Goal: Find specific page/section: Find specific page/section

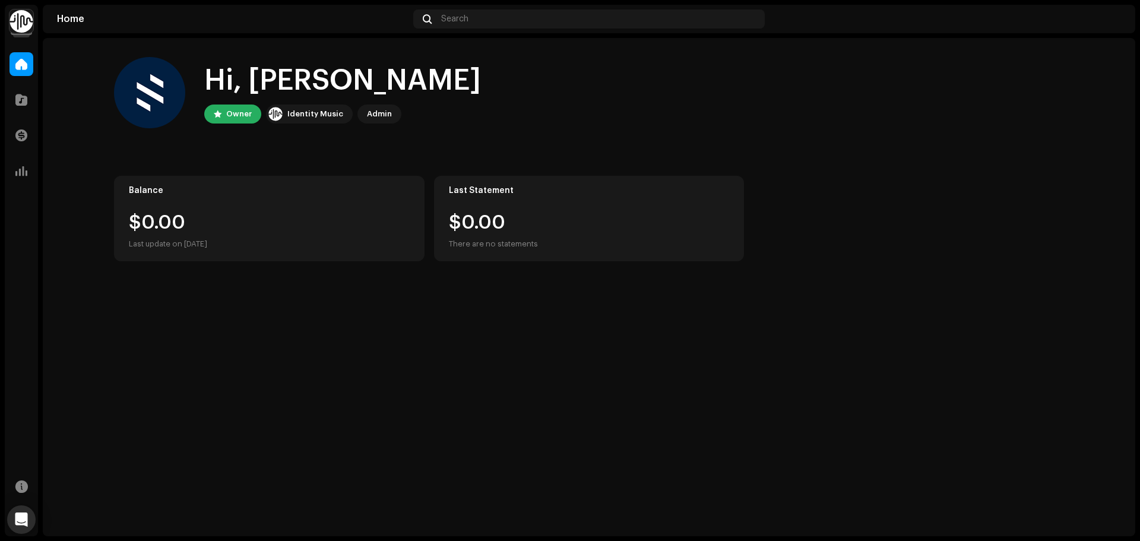
click at [17, 31] on img at bounding box center [22, 22] width 24 height 24
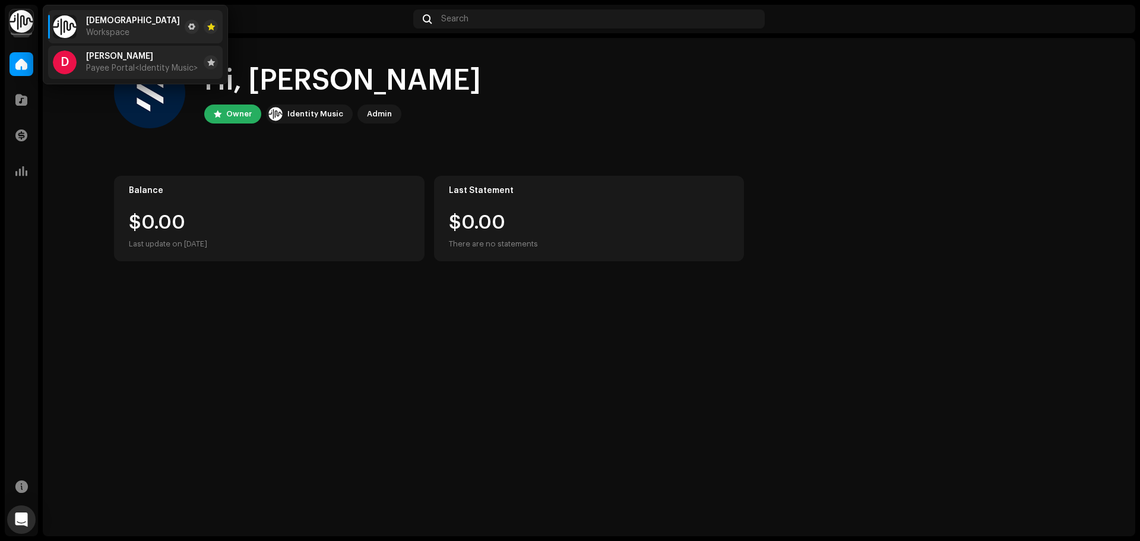
click at [87, 68] on span "Payee Portal <Identity Music>" at bounding box center [142, 69] width 112 height 10
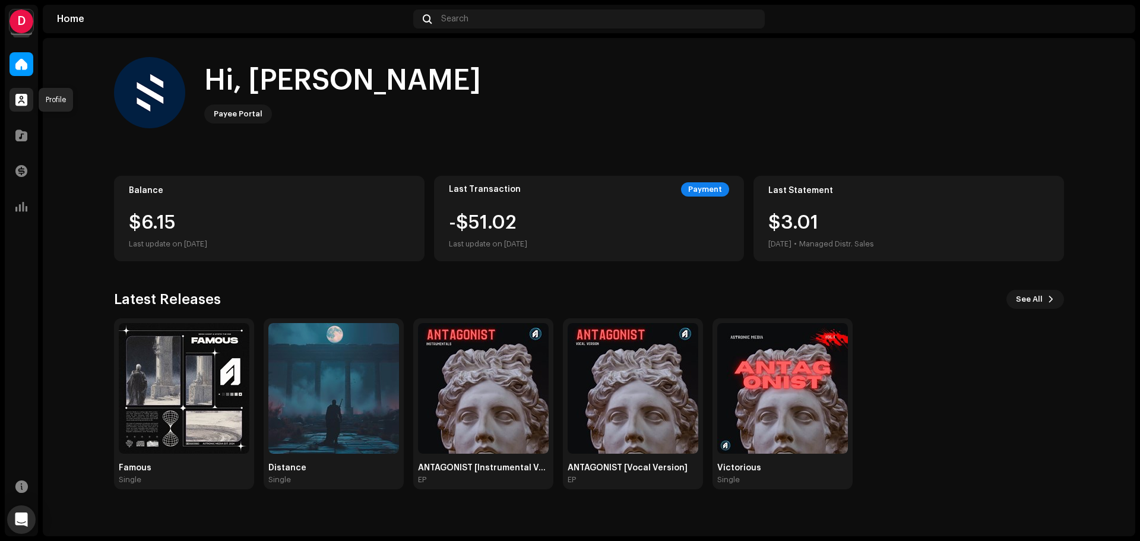
click at [17, 106] on div at bounding box center [22, 100] width 24 height 24
click at [27, 131] on div at bounding box center [22, 136] width 24 height 24
